Goal: Information Seeking & Learning: Learn about a topic

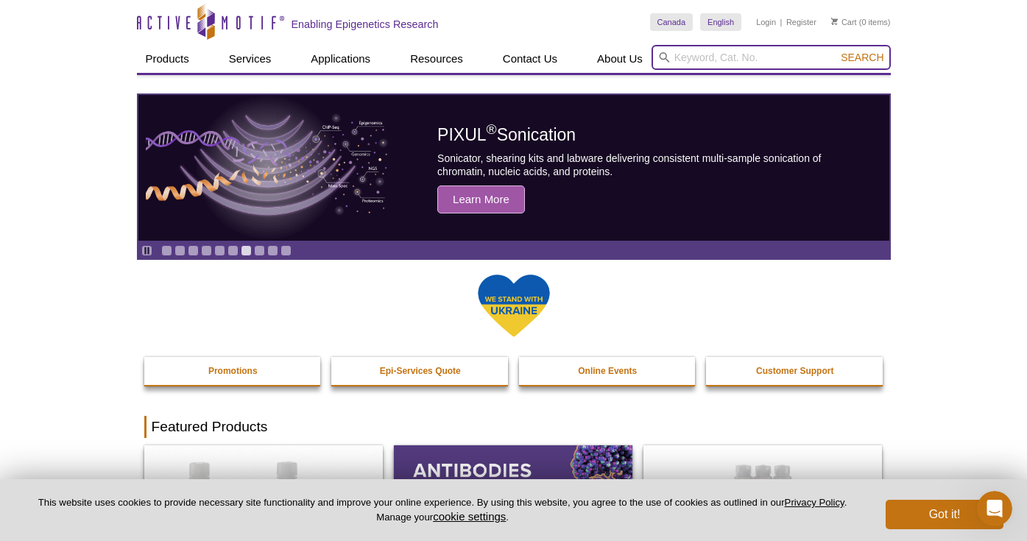
click at [715, 52] on input "search" at bounding box center [771, 57] width 239 height 25
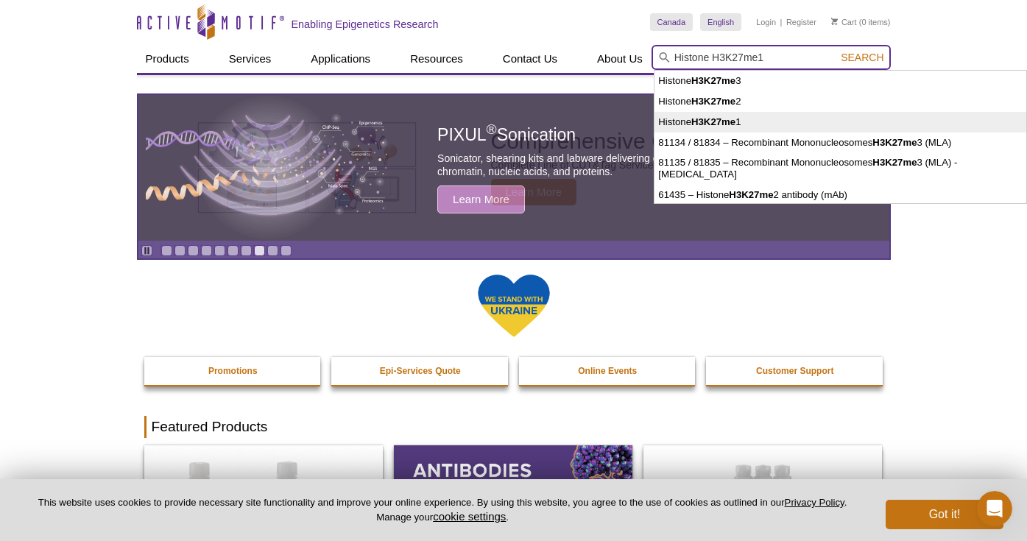
type input "Histone H3K27me1"
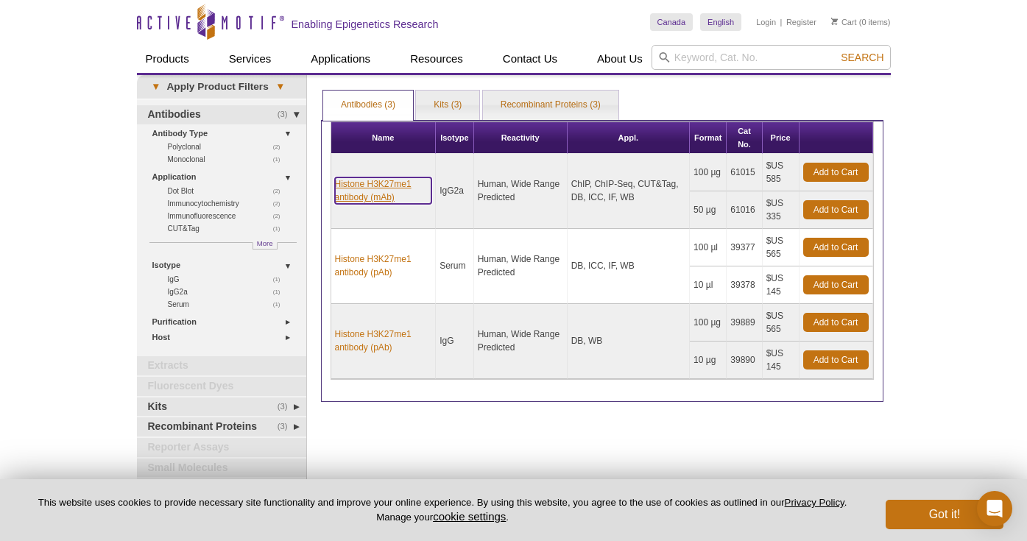
click at [384, 195] on link "Histone H3K27me1 antibody (mAb)" at bounding box center [383, 190] width 97 height 27
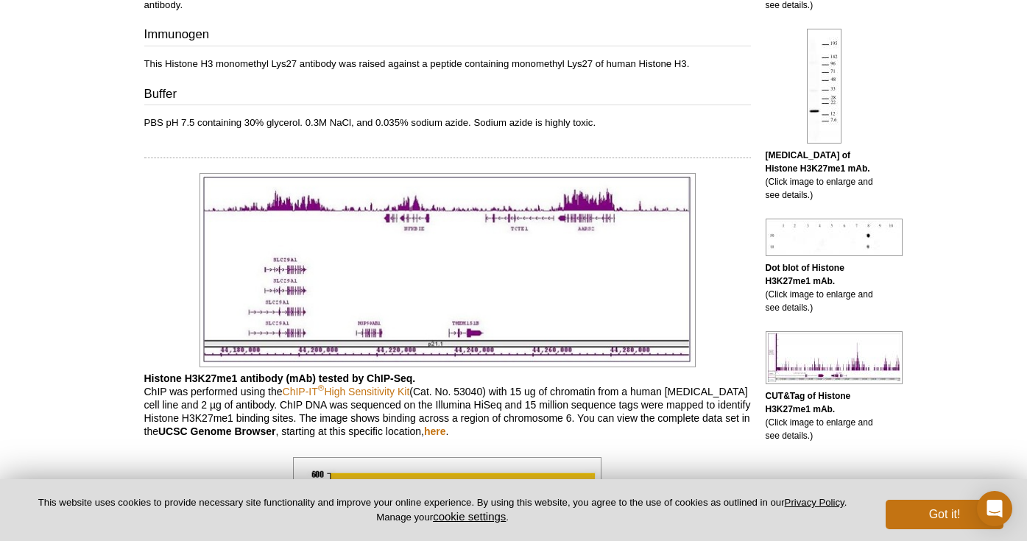
scroll to position [695, 0]
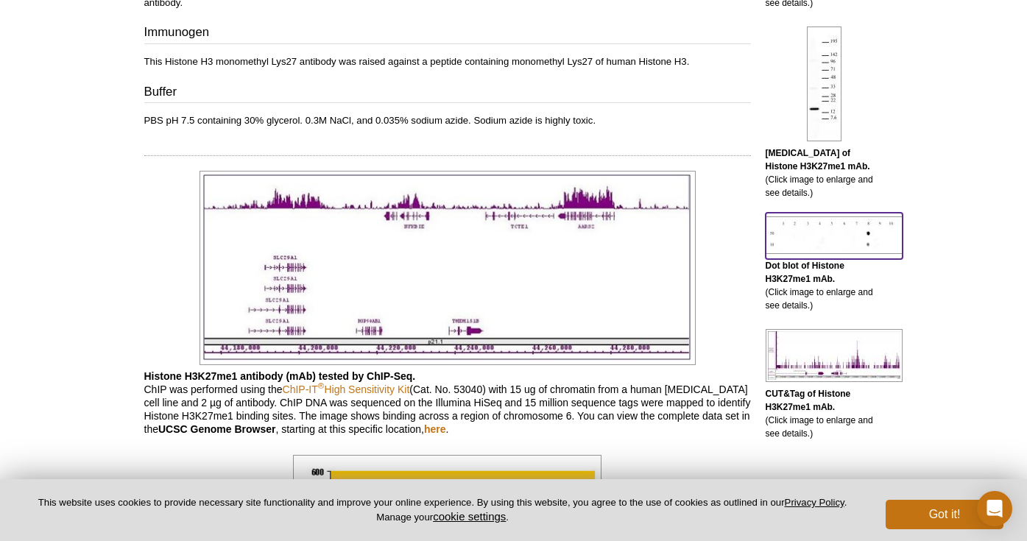
click at [870, 242] on img at bounding box center [834, 236] width 137 height 38
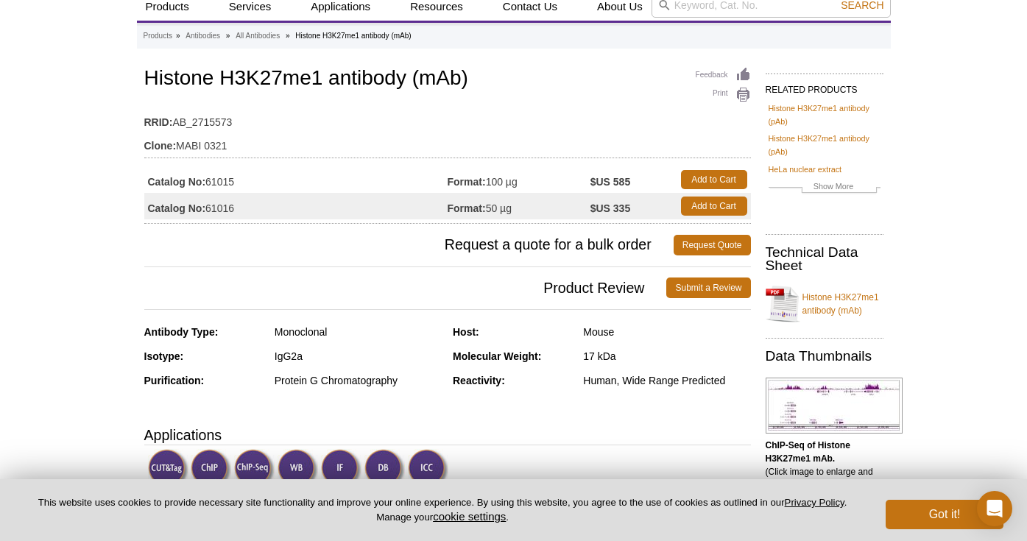
scroll to position [56, 0]
